Goal: Information Seeking & Learning: Learn about a topic

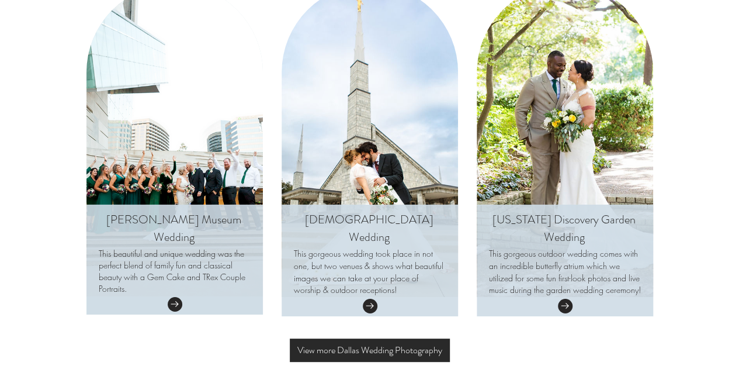
scroll to position [4005, 0]
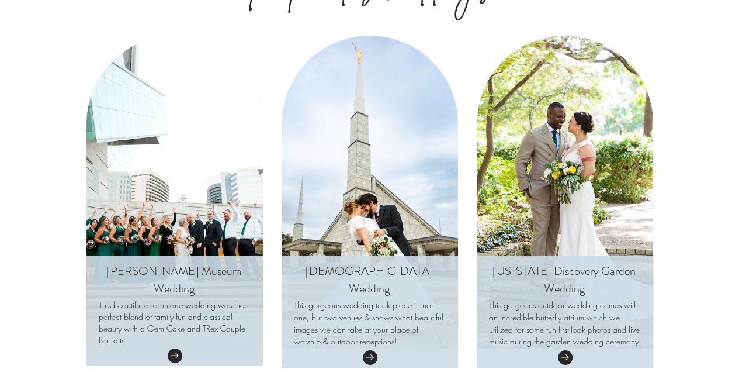
drag, startPoint x: 302, startPoint y: 239, endPoint x: 300, endPoint y: 251, distance: 11.9
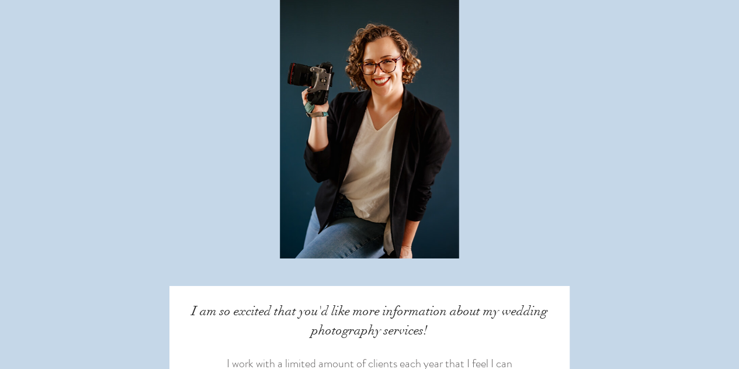
scroll to position [6521, 0]
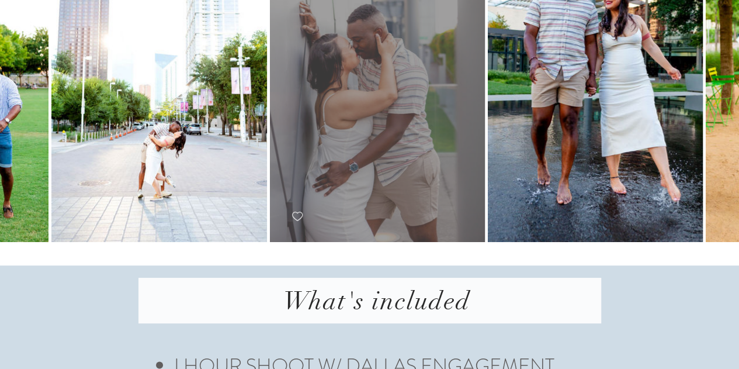
scroll to position [2967, 0]
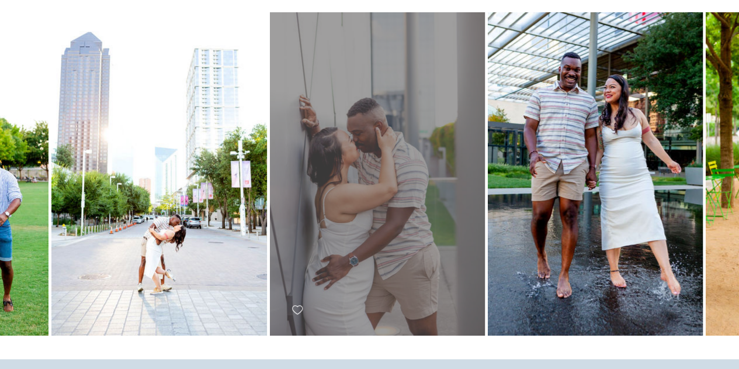
click at [314, 136] on div at bounding box center [377, 173] width 215 height 323
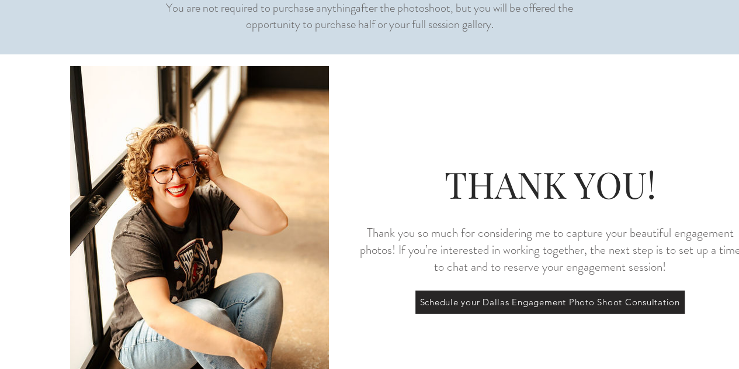
scroll to position [3764, 0]
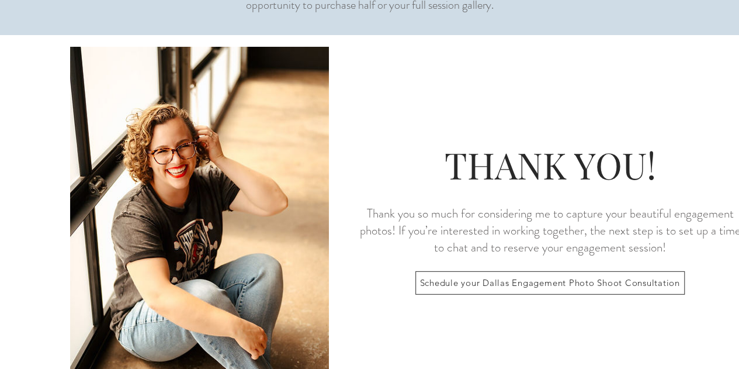
click at [468, 272] on span "Schedule your Dallas Engagement Photo Shoot Consultation" at bounding box center [550, 283] width 268 height 22
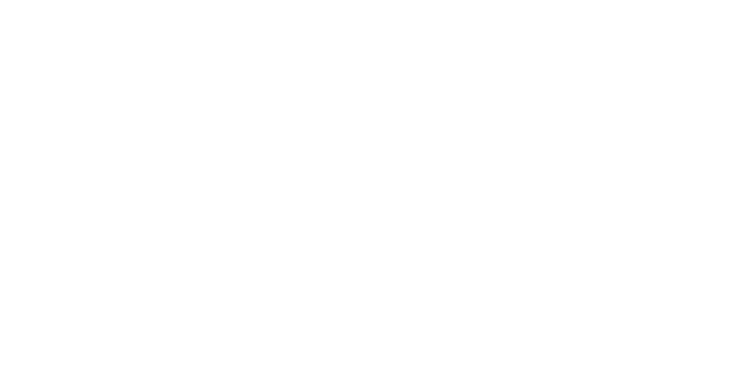
scroll to position [1040, 0]
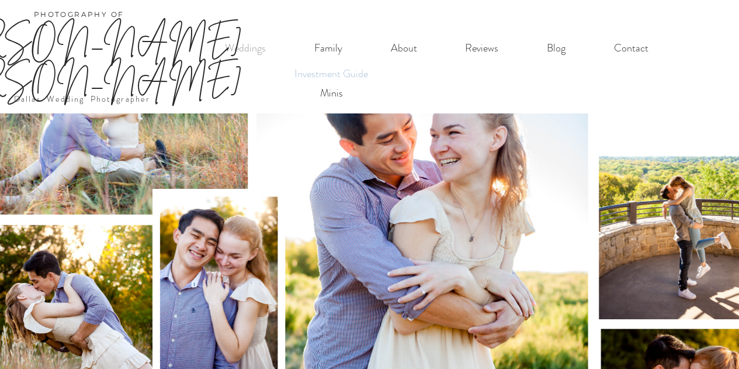
click at [348, 70] on p "Investment Guide" at bounding box center [331, 73] width 84 height 19
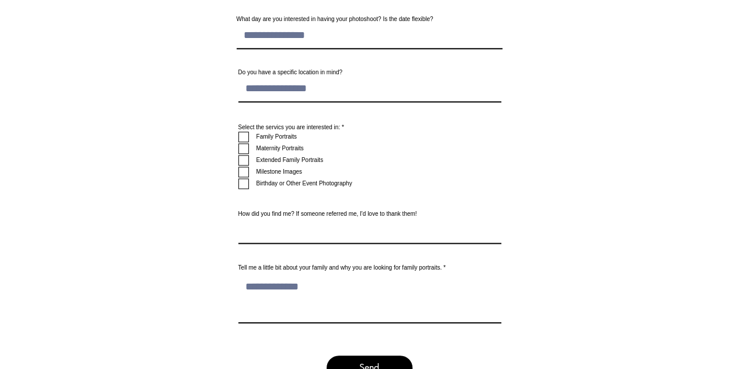
scroll to position [5268, 0]
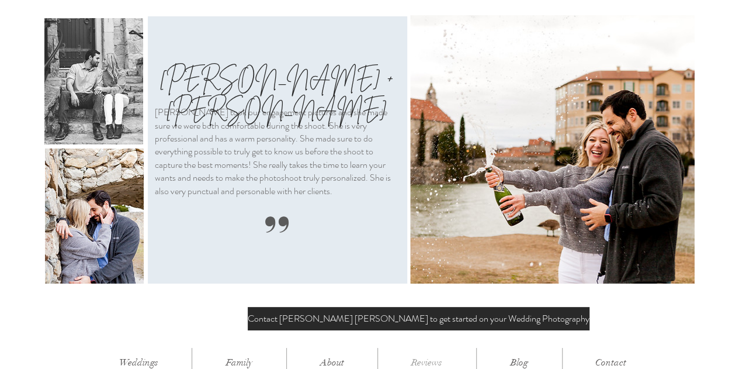
scroll to position [2009, 0]
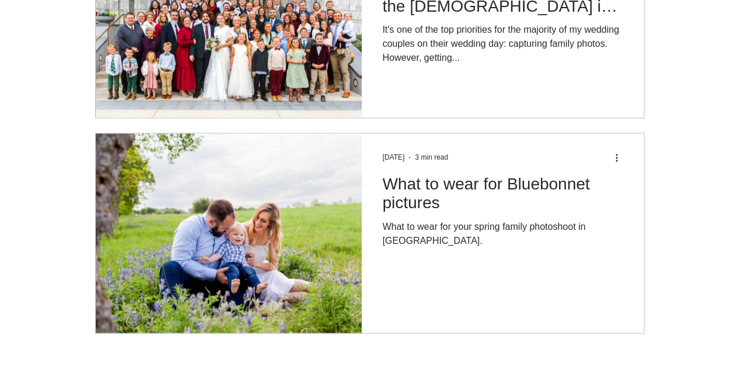
scroll to position [960, 0]
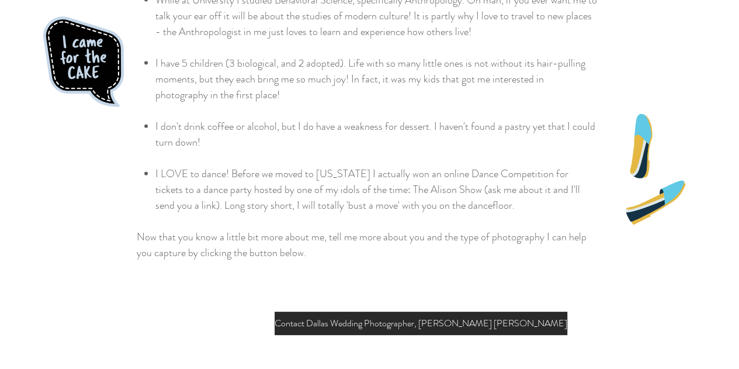
scroll to position [1292, 0]
